Goal: Information Seeking & Learning: Learn about a topic

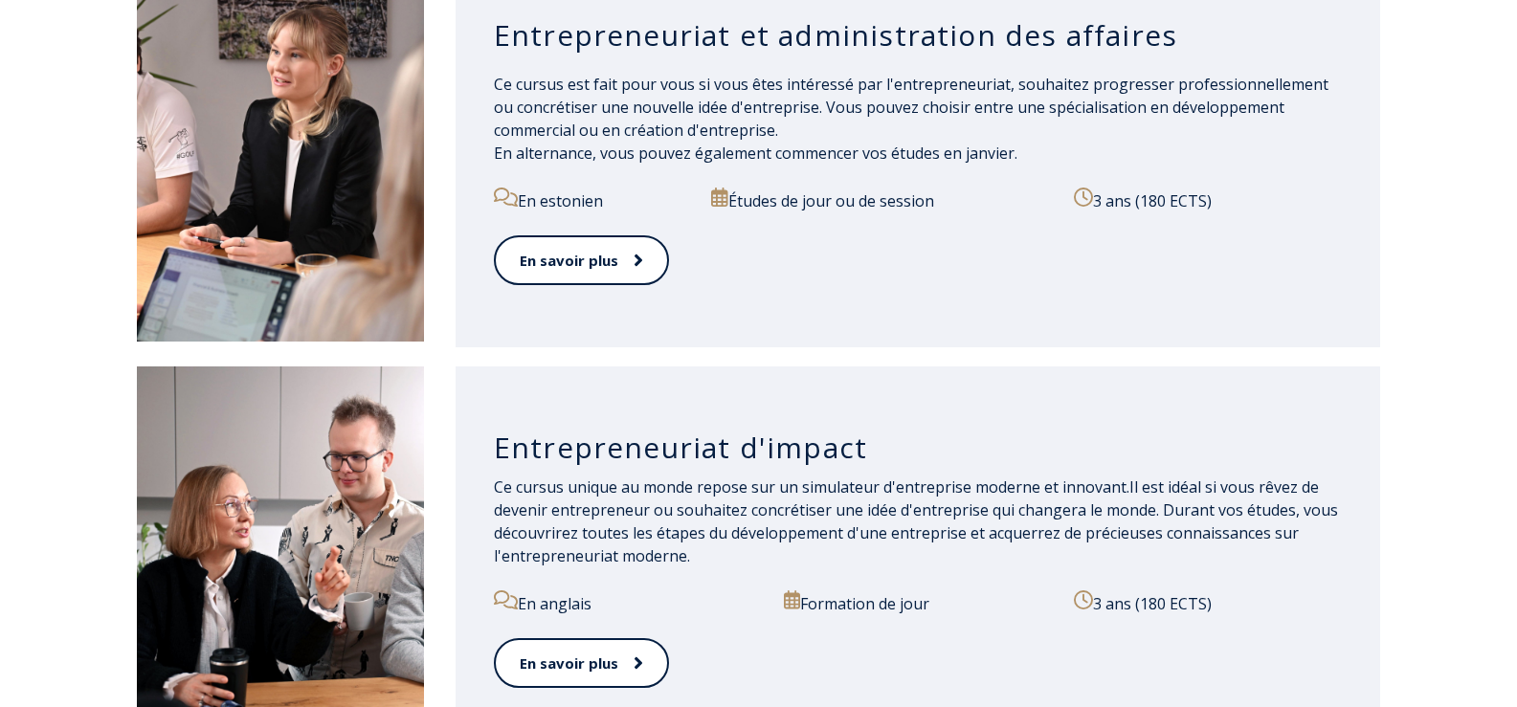
scroll to position [1244, 0]
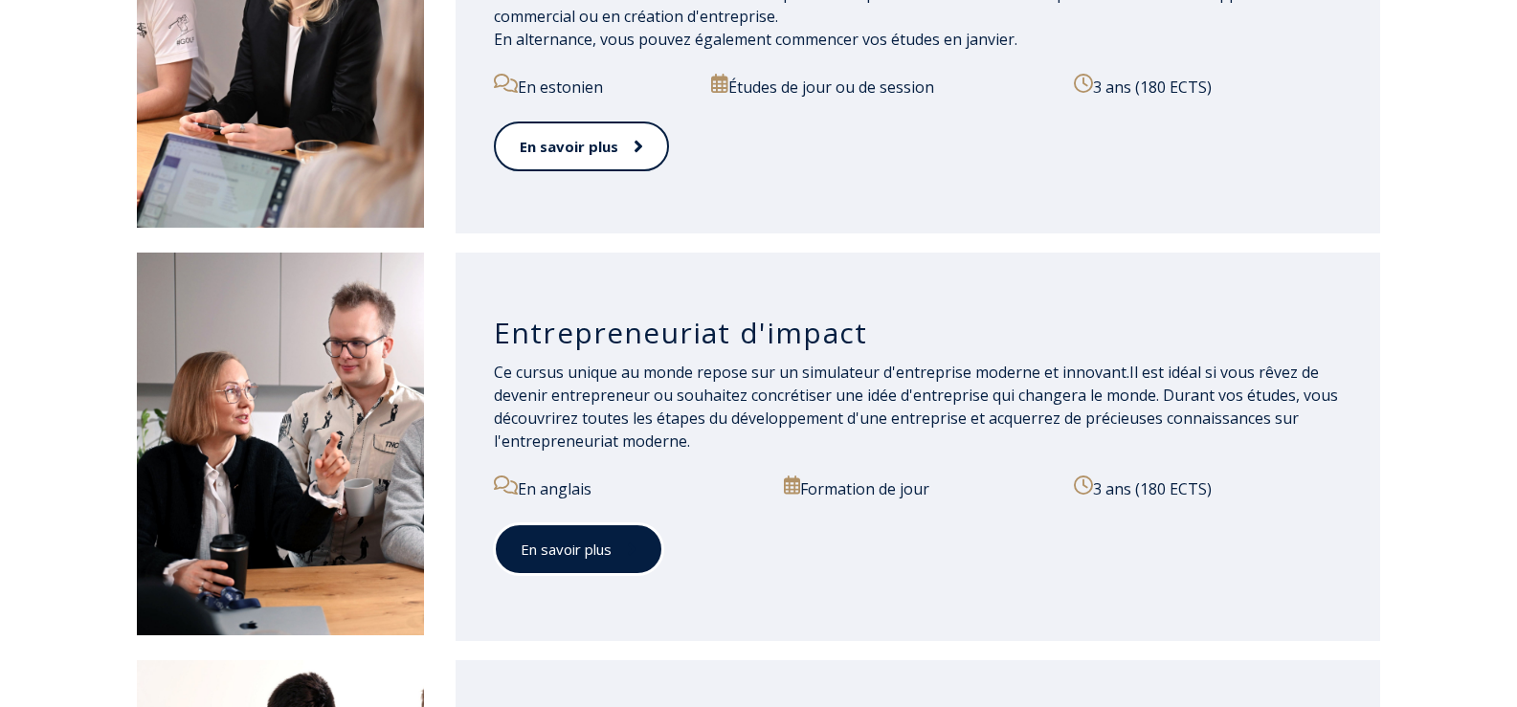
click at [576, 554] on font "En savoir plus" at bounding box center [566, 549] width 91 height 19
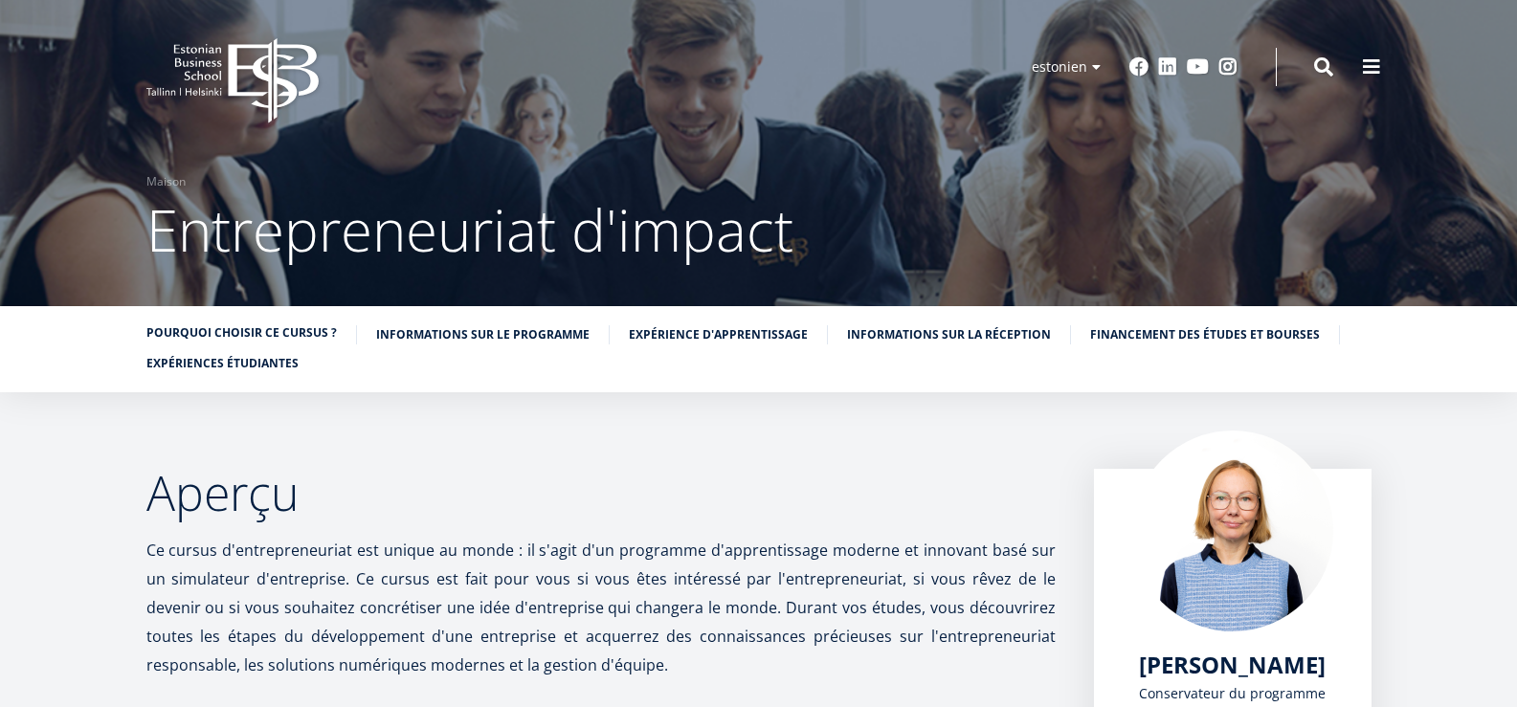
click at [303, 327] on font "Pourquoi choisir ce cursus ?" at bounding box center [241, 333] width 191 height 16
